Goal: Share content: Share content

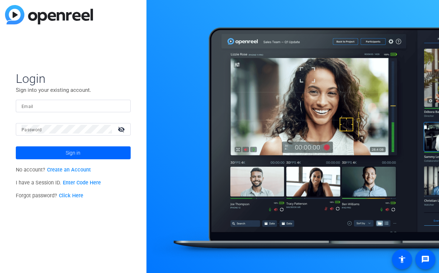
click at [112, 107] on input "Email" at bounding box center [73, 105] width 103 height 9
click at [124, 107] on div at bounding box center [120, 105] width 9 height 9
type input "studiosupport@openreel.com"
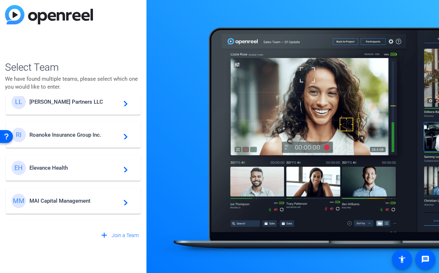
scroll to position [36, 0]
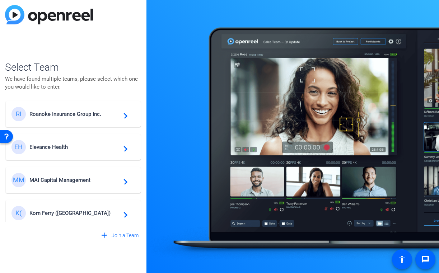
click at [77, 186] on div "MM MAI Capital Management navigate_next" at bounding box center [72, 180] width 123 height 14
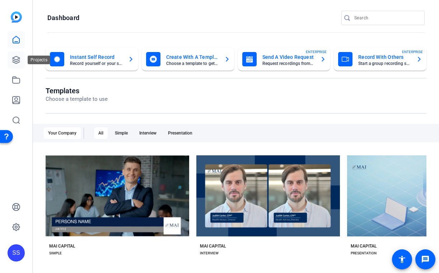
click at [15, 58] on icon at bounding box center [16, 60] width 9 height 9
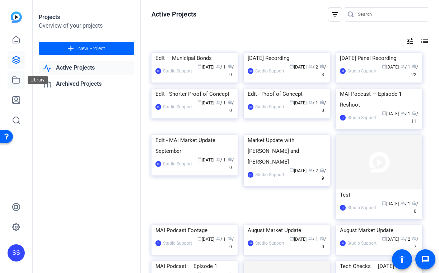
click at [15, 82] on icon at bounding box center [16, 80] width 9 height 9
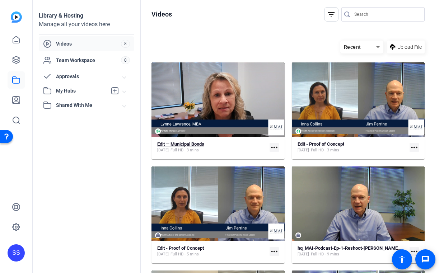
click at [201, 144] on strong "Edit — Municipal Bonds" at bounding box center [180, 143] width 47 height 5
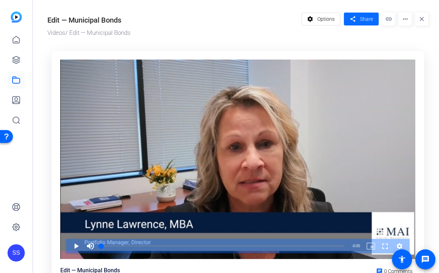
click at [359, 25] on span at bounding box center [361, 18] width 35 height 17
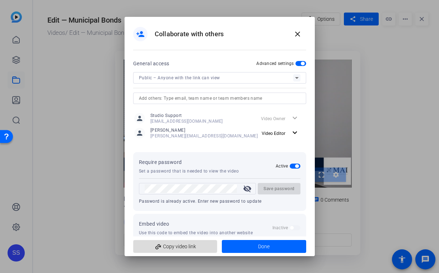
click at [180, 250] on span "add_link Copy video link" at bounding box center [175, 247] width 73 height 14
click at [103, 100] on div at bounding box center [219, 136] width 439 height 273
